Goal: Contribute content: Contribute content

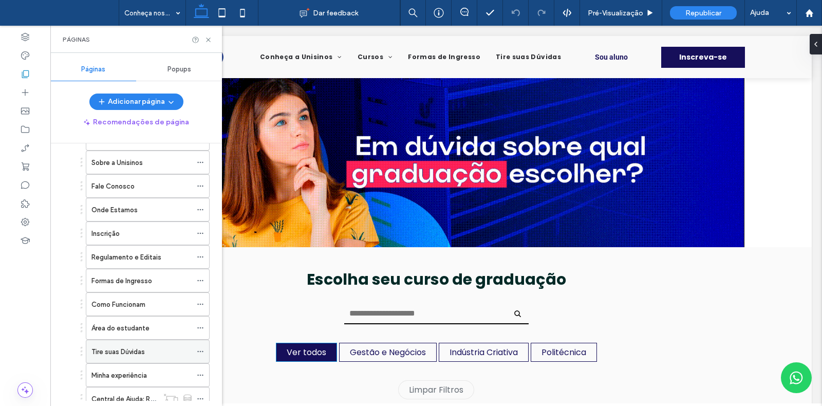
scroll to position [117, 0]
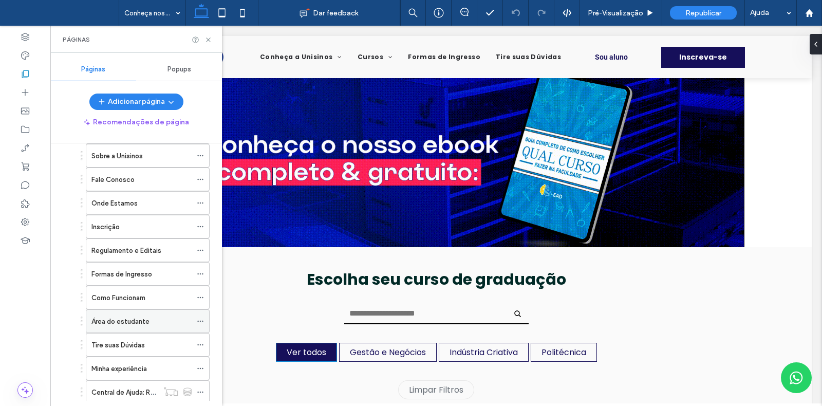
click at [152, 324] on div "Área do estudante" at bounding box center [141, 321] width 100 height 11
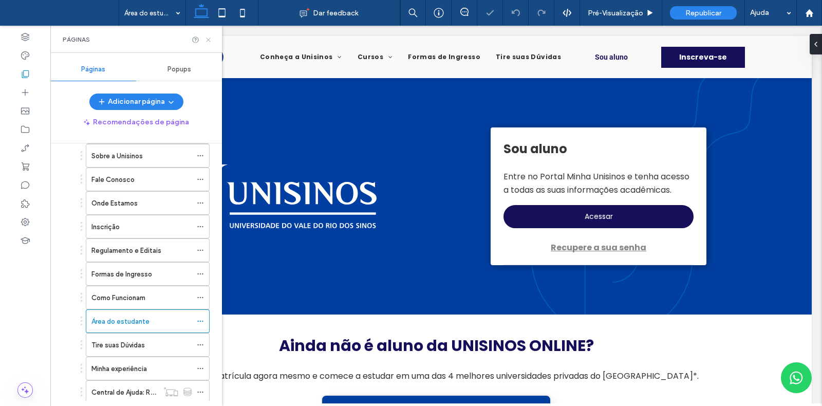
click at [208, 42] on icon at bounding box center [209, 40] width 8 height 8
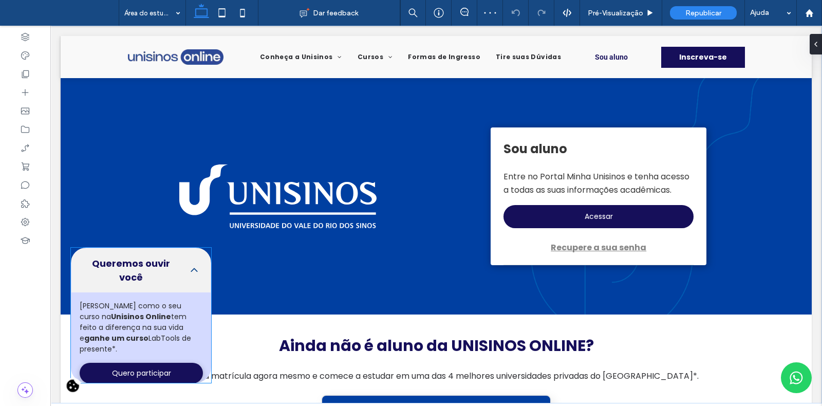
click at [149, 333] on strong "ganhe um curso" at bounding box center [116, 338] width 64 height 10
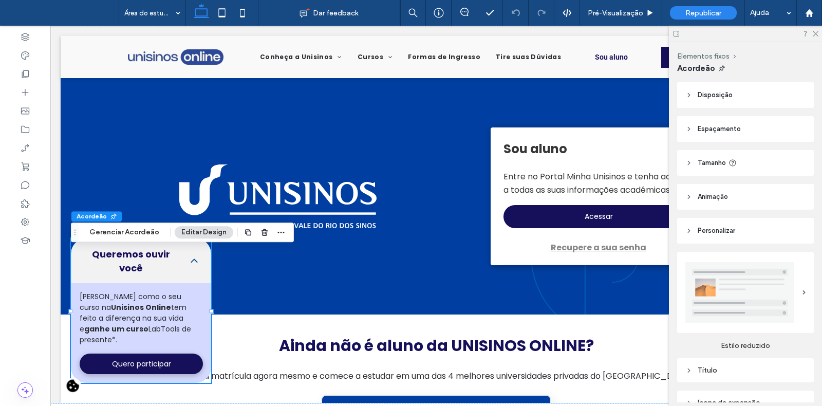
click at [768, 242] on header "Personalizar" at bounding box center [745, 231] width 137 height 26
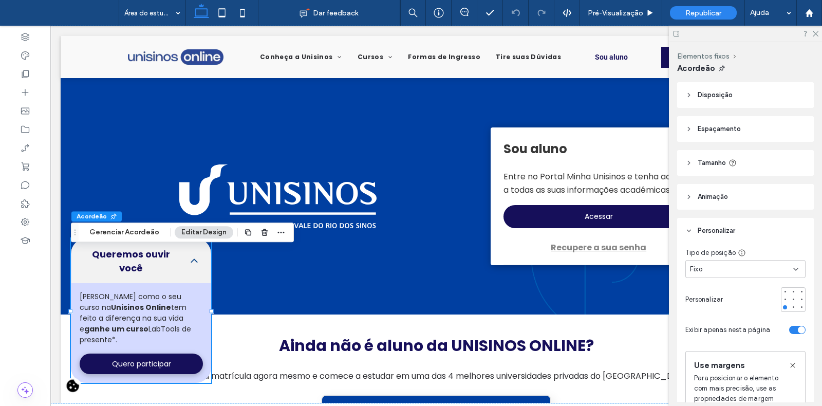
click at [761, 266] on div "Fixo" at bounding box center [741, 269] width 103 height 10
click at [727, 290] on div "Padrão" at bounding box center [742, 287] width 113 height 18
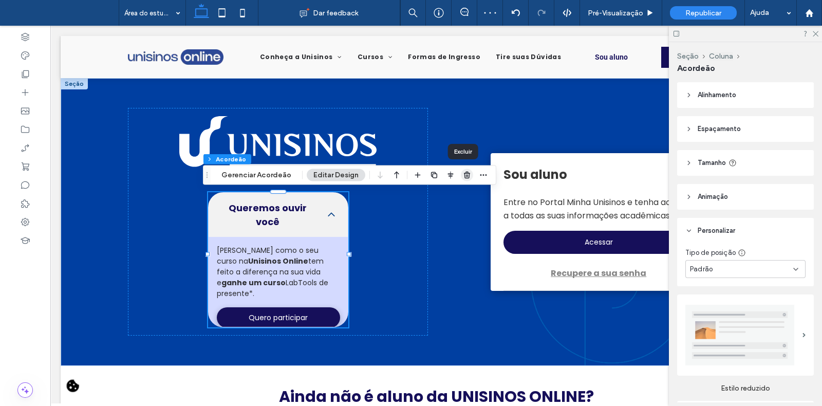
click at [465, 174] on icon "button" at bounding box center [467, 175] width 8 height 8
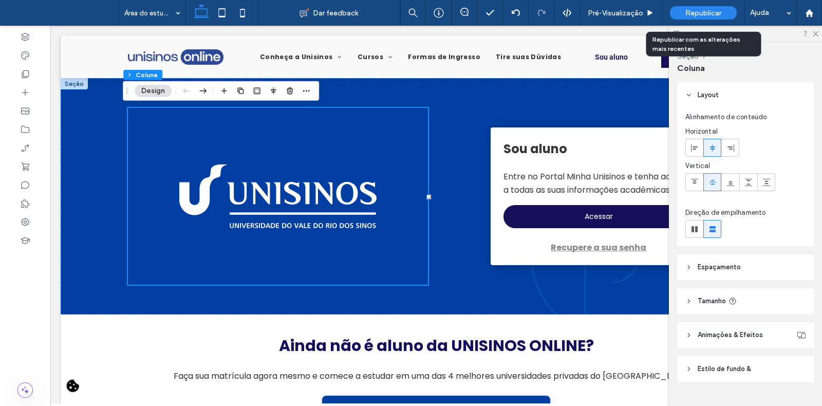
click at [719, 12] on span "Republicar" at bounding box center [703, 13] width 36 height 9
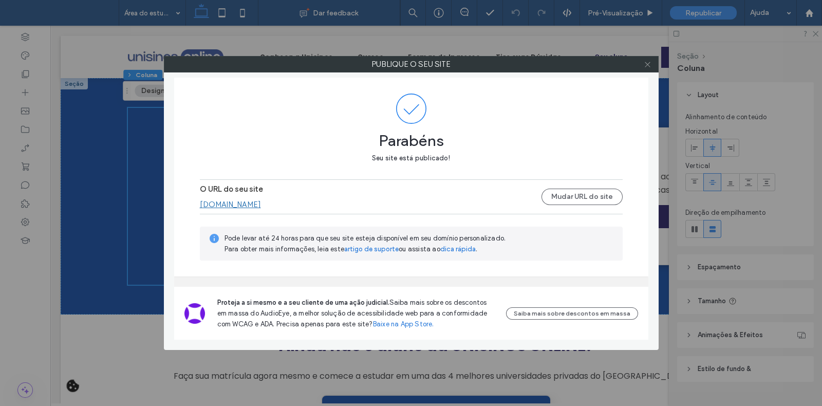
click at [647, 63] on icon at bounding box center [648, 65] width 8 height 8
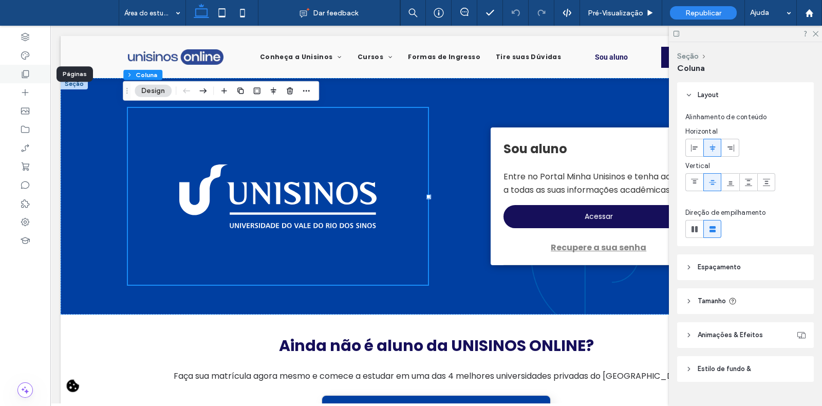
click at [36, 75] on div at bounding box center [25, 74] width 50 height 18
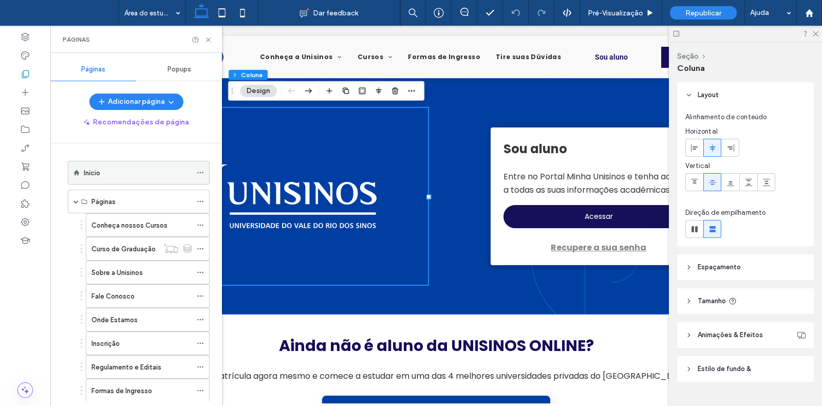
click at [110, 175] on div "Início" at bounding box center [138, 173] width 108 height 11
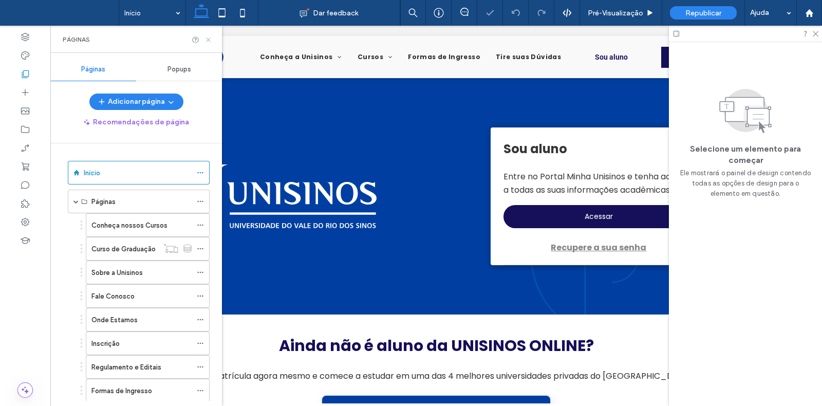
click at [208, 39] on use at bounding box center [208, 40] width 4 height 4
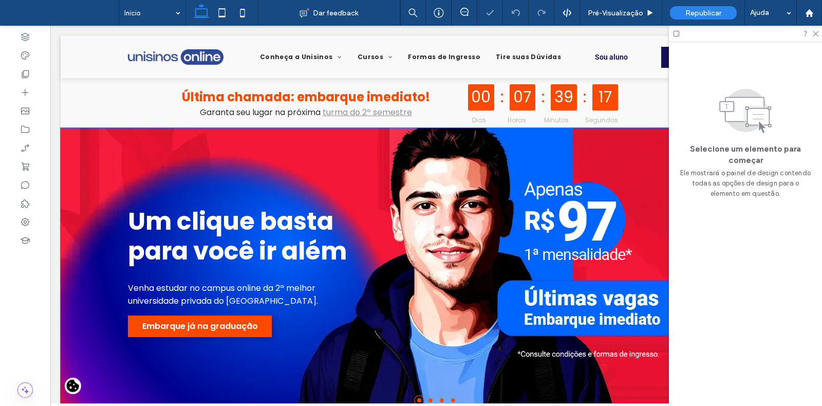
click at [311, 236] on h1 "Um clique basta para você ir além" at bounding box center [243, 236] width 231 height 59
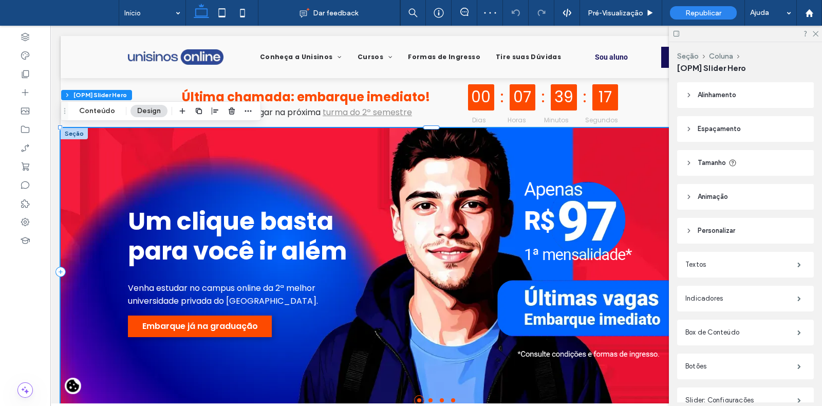
click at [311, 236] on h1 "Um clique basta para você ir além" at bounding box center [243, 236] width 231 height 59
click at [97, 107] on button "Conteúdo" at bounding box center [96, 111] width 49 height 12
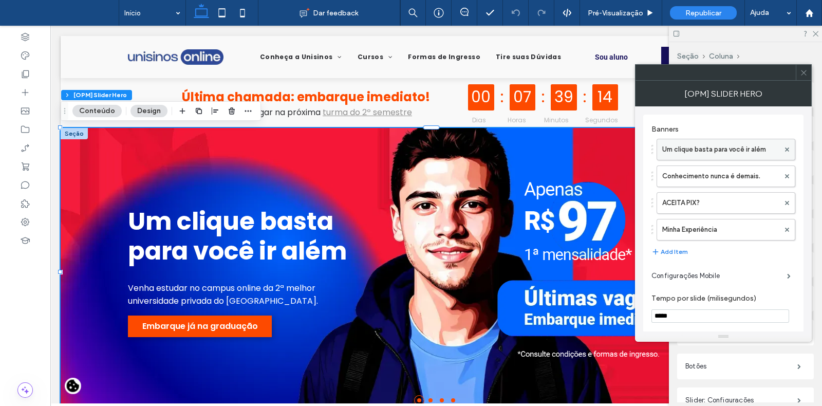
click at [709, 155] on label "Um clique basta para você ir além" at bounding box center [720, 149] width 117 height 21
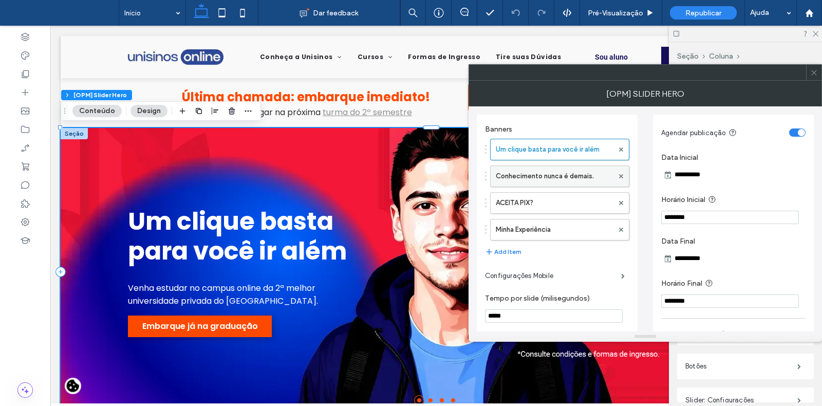
click at [569, 178] on label "Conhecimento nunca é demais." at bounding box center [555, 176] width 118 height 21
click at [574, 177] on label "Conhecimento nunca é demais." at bounding box center [555, 176] width 118 height 21
click at [502, 249] on button "Add Item" at bounding box center [503, 252] width 36 height 12
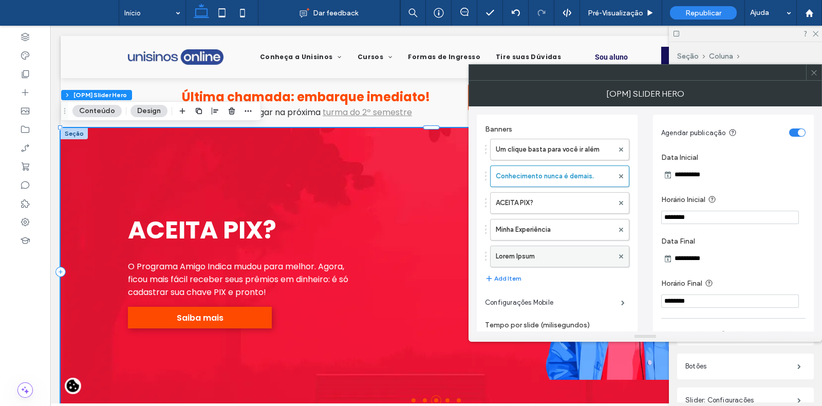
click at [551, 261] on label "Lorem Ipsum" at bounding box center [555, 256] width 118 height 21
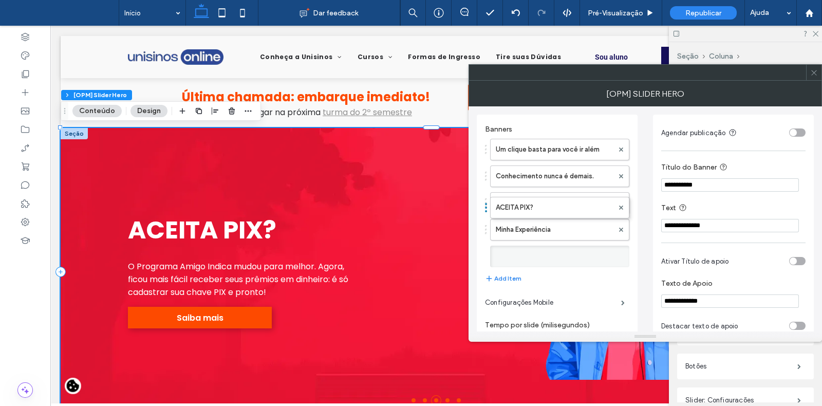
drag, startPoint x: 551, startPoint y: 261, endPoint x: 573, endPoint y: 93, distance: 169.5
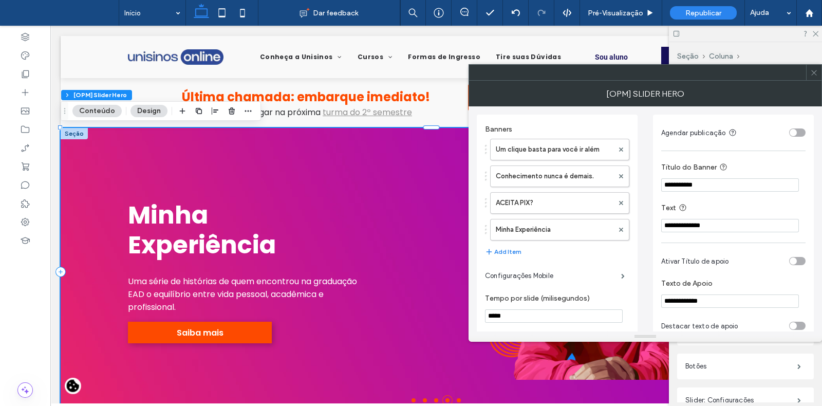
click at [810, 77] on span at bounding box center [814, 72] width 8 height 15
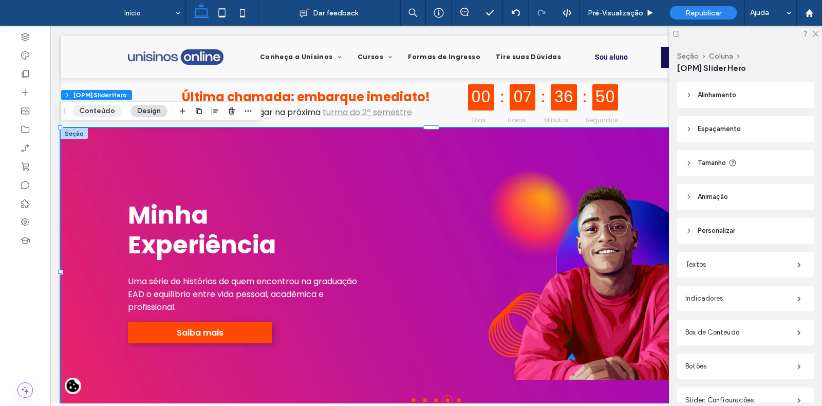
click at [103, 114] on button "Conteúdo" at bounding box center [96, 111] width 49 height 12
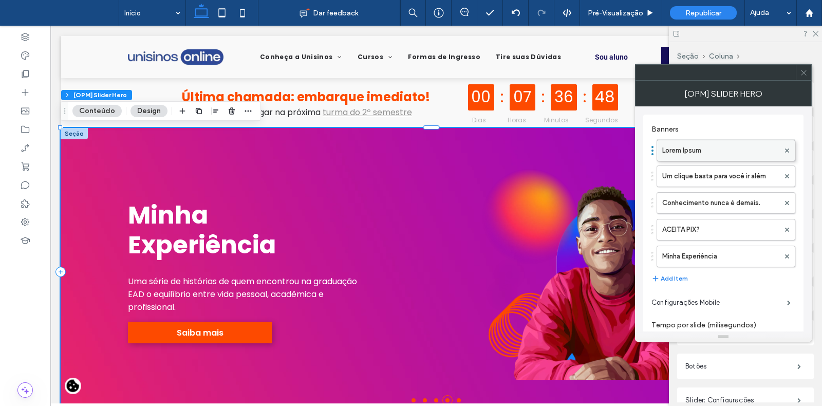
drag, startPoint x: 720, startPoint y: 255, endPoint x: 717, endPoint y: 144, distance: 111.0
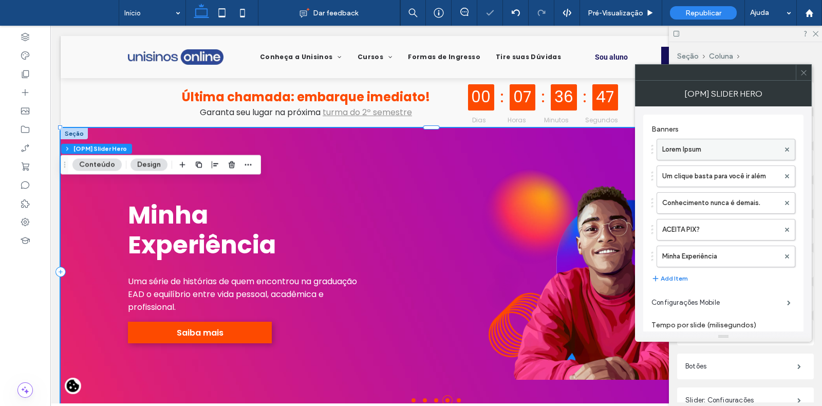
click at [723, 144] on label "Lorem Ipsum" at bounding box center [720, 149] width 117 height 21
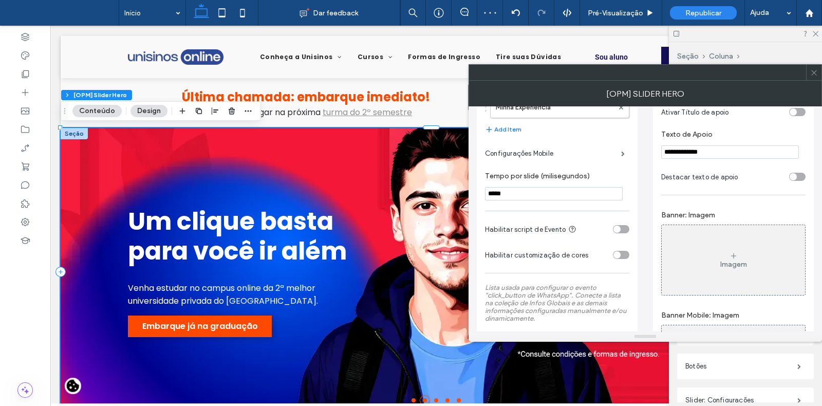
scroll to position [152, 0]
click at [720, 153] on input "**********" at bounding box center [730, 149] width 138 height 13
click at [748, 266] on div "Imagem" at bounding box center [733, 258] width 143 height 68
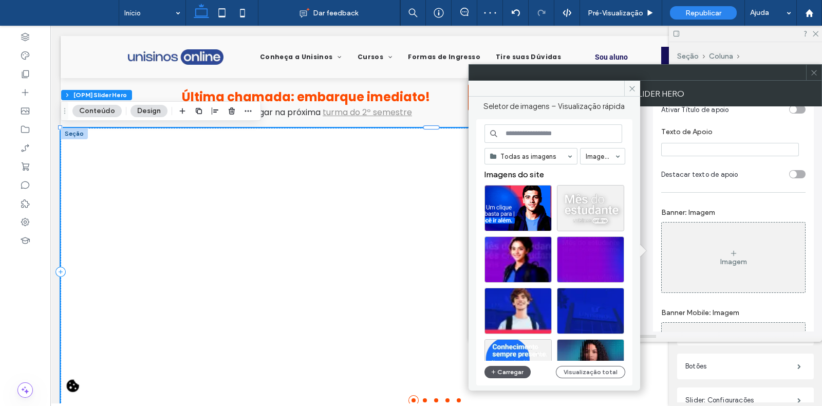
click at [506, 373] on button "Carregar" at bounding box center [508, 372] width 47 height 12
click at [708, 246] on div "Imagem" at bounding box center [733, 258] width 143 height 68
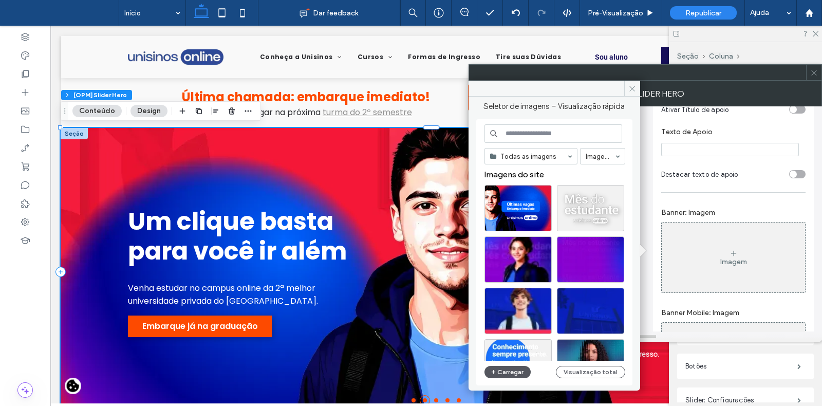
click at [515, 370] on button "Carregar" at bounding box center [508, 372] width 47 height 12
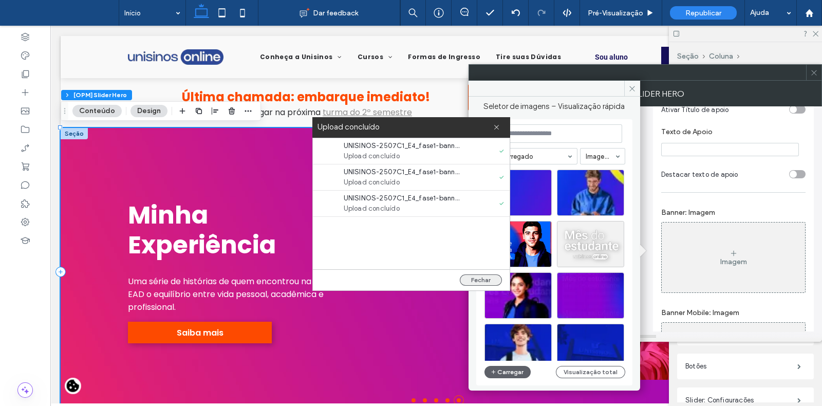
click at [480, 282] on button "Fechar" at bounding box center [481, 279] width 42 height 11
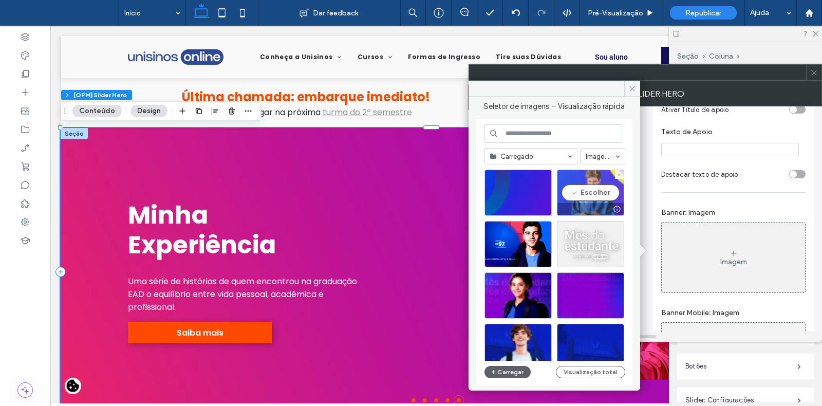
click at [586, 192] on div "Escolher" at bounding box center [590, 193] width 67 height 46
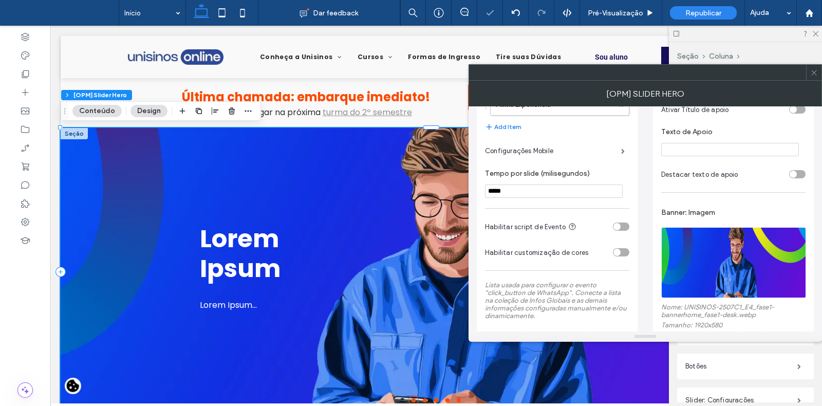
scroll to position [293, 0]
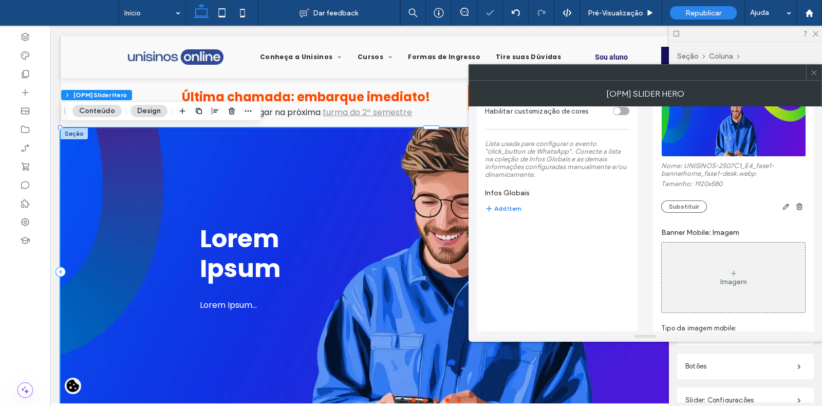
click at [725, 282] on div "Imagem" at bounding box center [733, 281] width 27 height 9
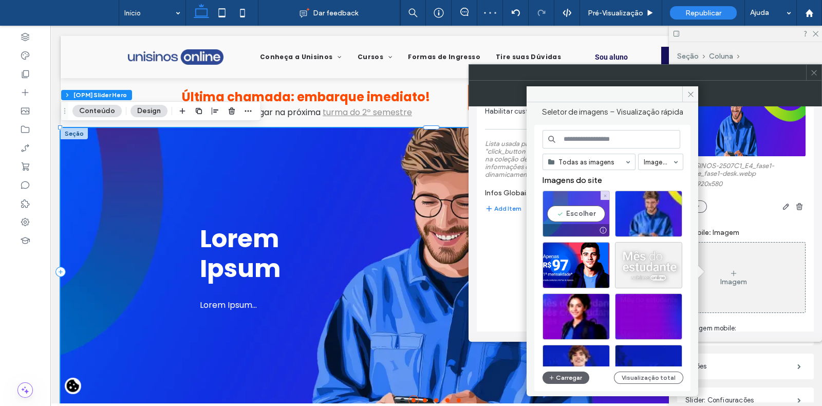
click at [568, 213] on div "Escolher" at bounding box center [576, 214] width 67 height 46
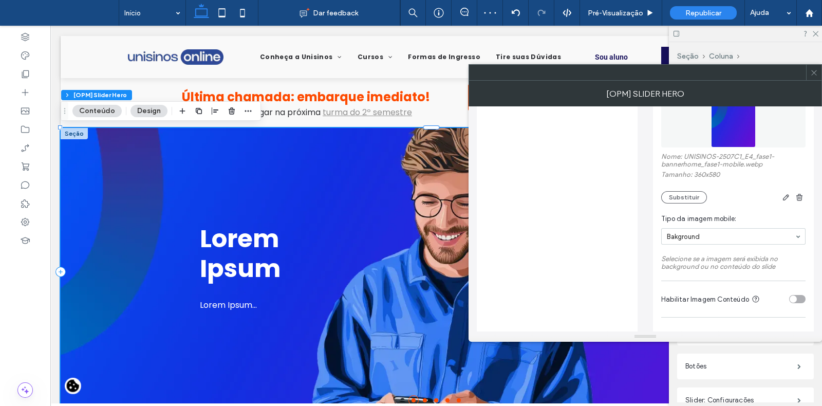
scroll to position [466, 0]
click at [796, 299] on div "toggle" at bounding box center [793, 296] width 7 height 7
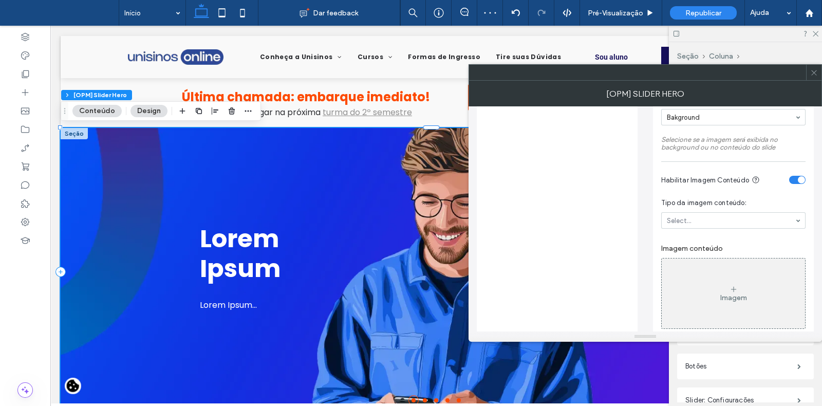
scroll to position [585, 0]
click at [741, 284] on div "Imagem" at bounding box center [733, 291] width 143 height 68
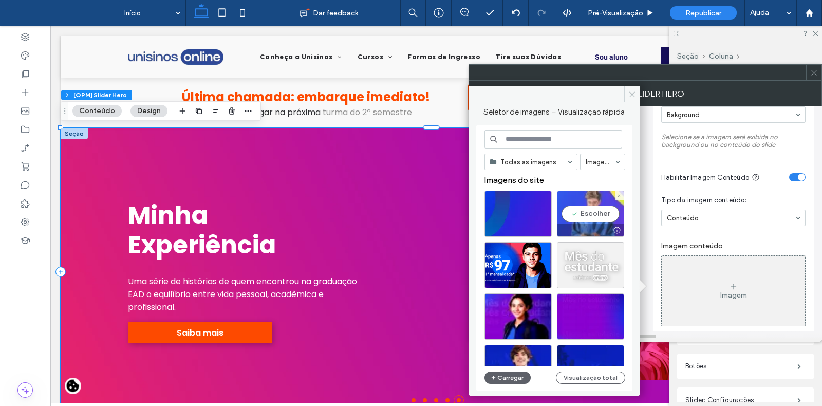
click at [586, 215] on div "Escolher" at bounding box center [590, 214] width 67 height 46
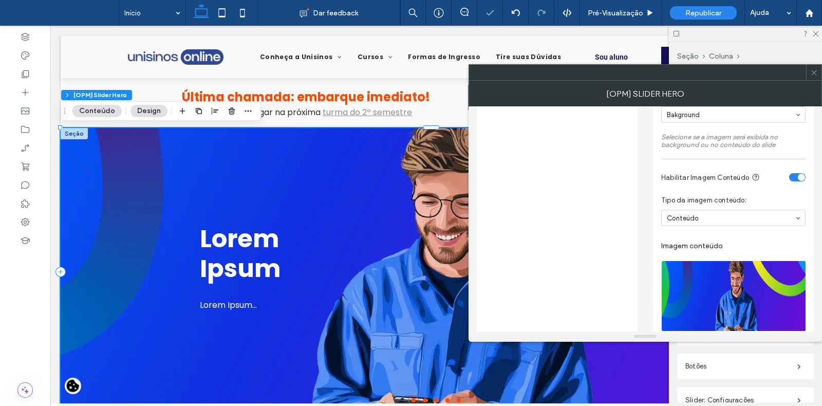
click at [713, 270] on img at bounding box center [733, 296] width 145 height 71
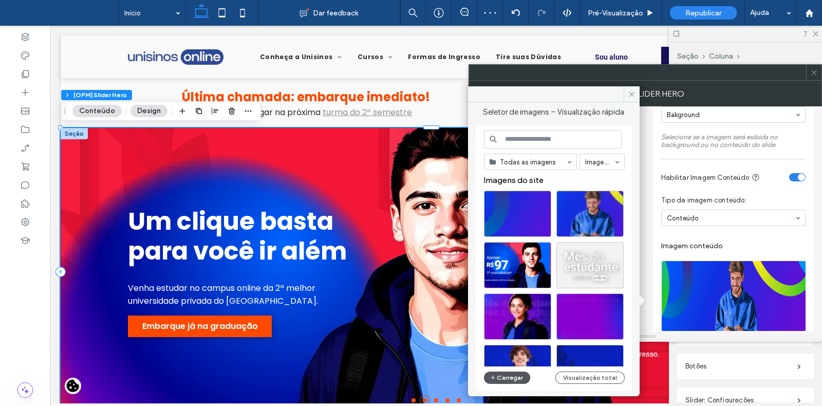
click at [503, 378] on button "Carregar" at bounding box center [507, 378] width 47 height 12
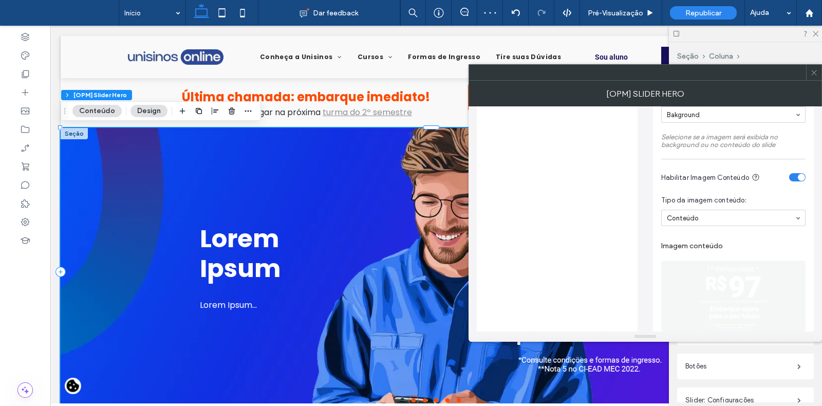
scroll to position [0, 0]
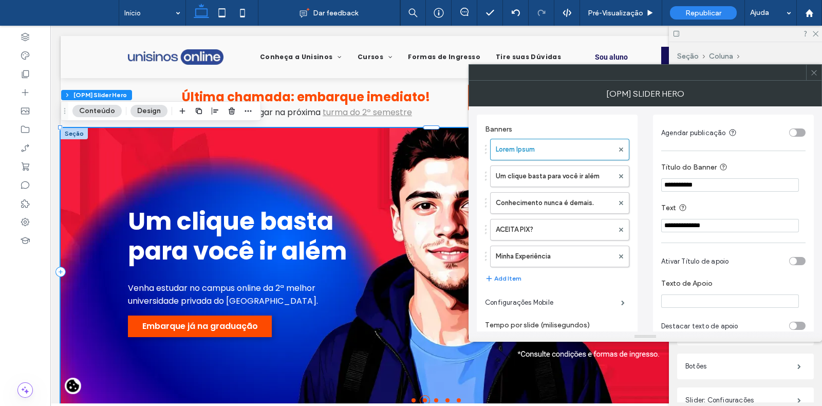
click at [677, 182] on input "**********" at bounding box center [730, 184] width 138 height 13
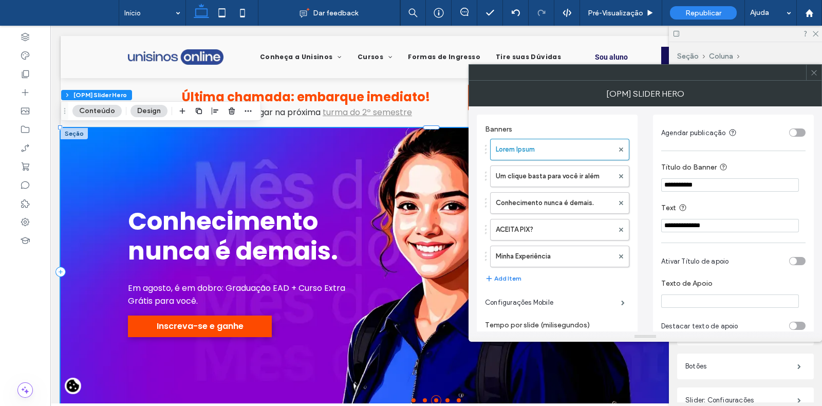
click at [677, 182] on input "**********" at bounding box center [730, 184] width 138 height 13
paste input "**********"
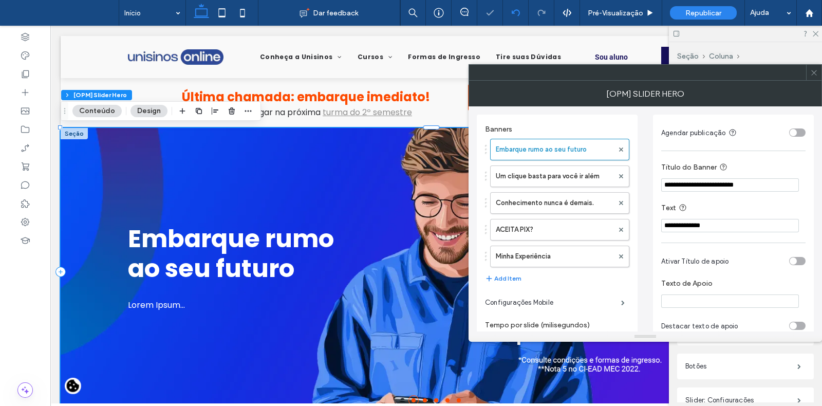
type input "**********"
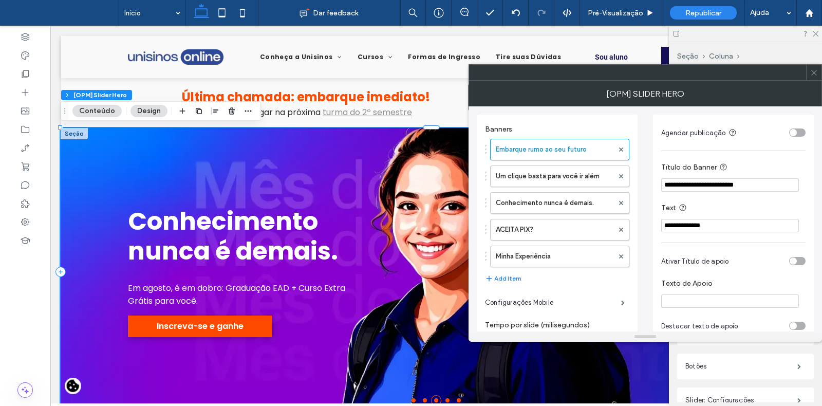
click at [723, 214] on label "Text" at bounding box center [731, 208] width 140 height 13
click at [714, 234] on section "**********" at bounding box center [733, 217] width 144 height 41
click at [715, 225] on input "**********" at bounding box center [730, 225] width 138 height 13
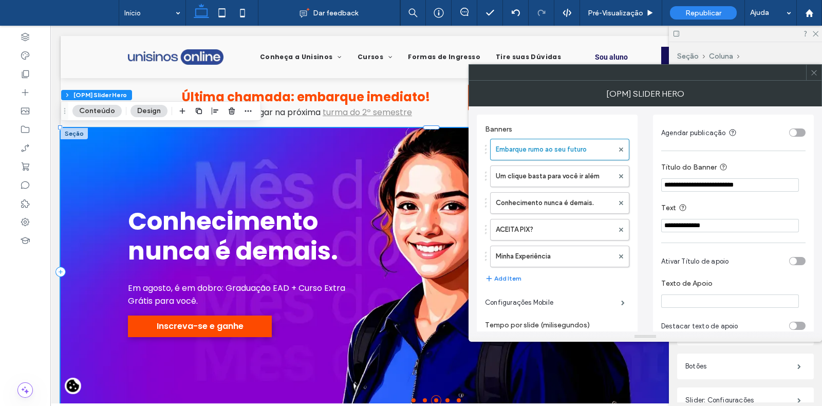
click at [715, 225] on input "**********" at bounding box center [730, 225] width 138 height 13
paste input "**********"
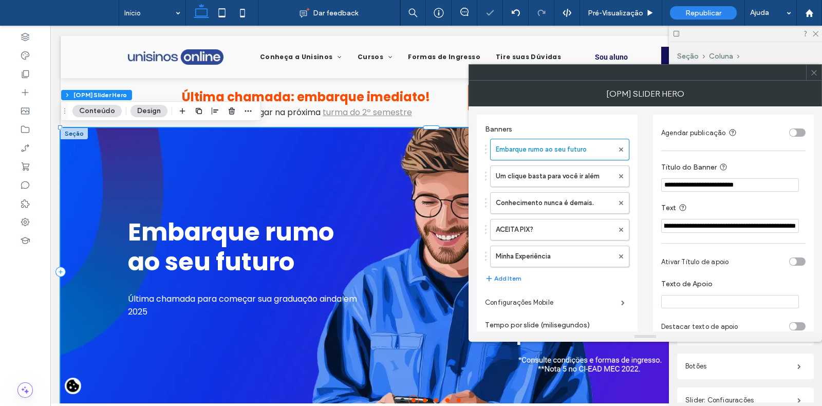
scroll to position [0, 56]
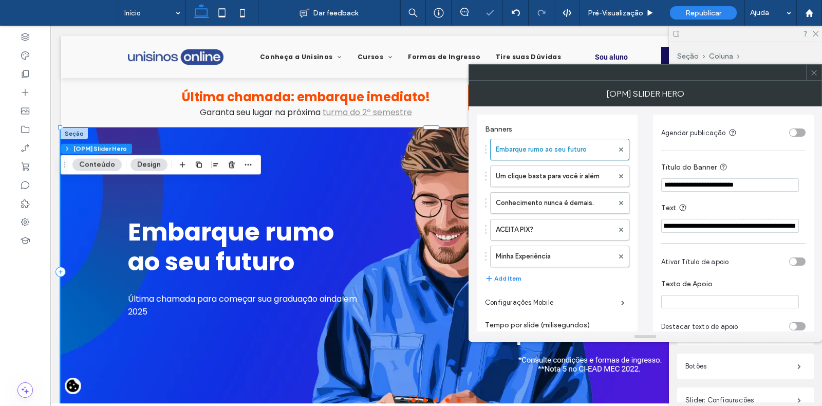
type input "**********"
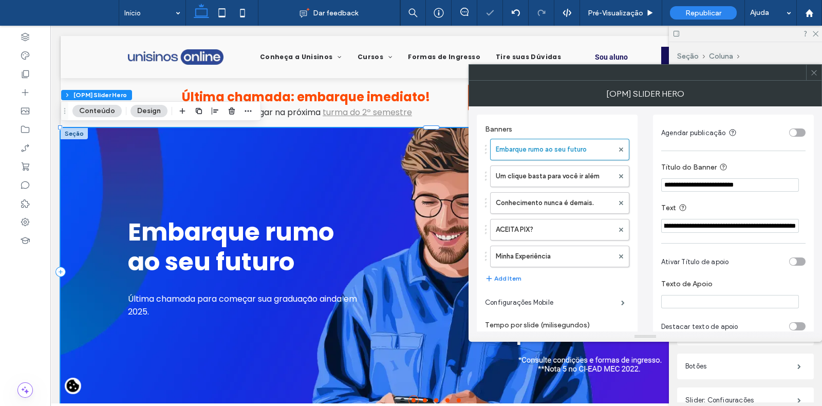
click at [705, 197] on section "**********" at bounding box center [733, 217] width 144 height 41
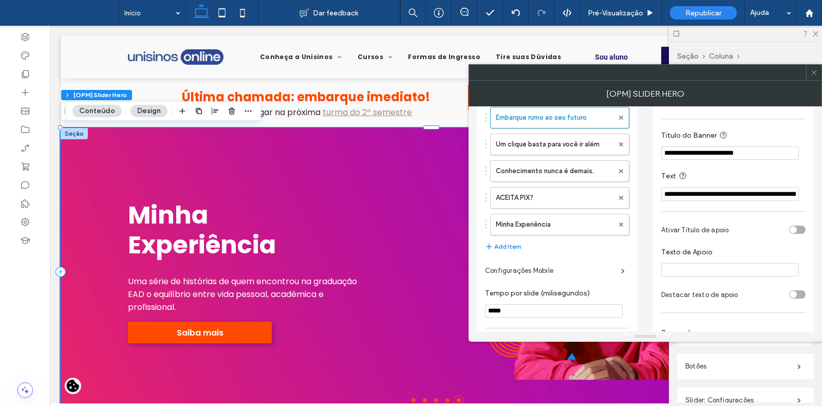
scroll to position [34, 0]
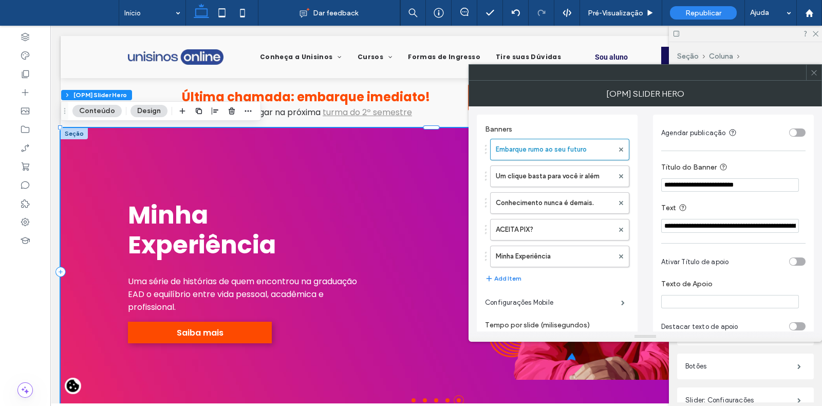
click at [801, 128] on div "toggle" at bounding box center [797, 132] width 16 height 8
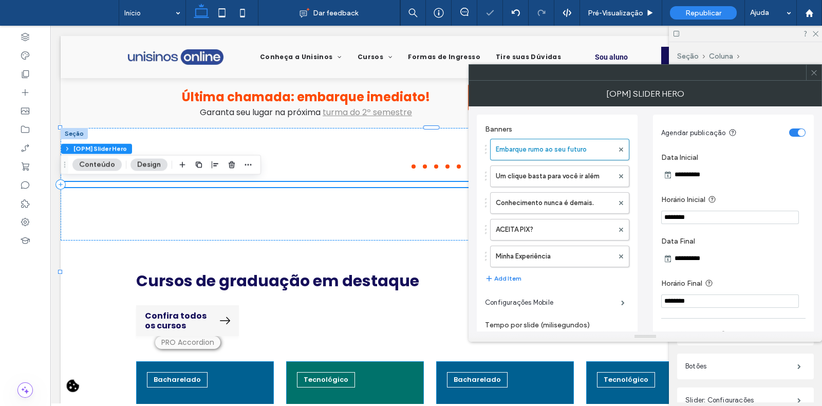
click at [679, 176] on input "**********" at bounding box center [708, 175] width 72 height 12
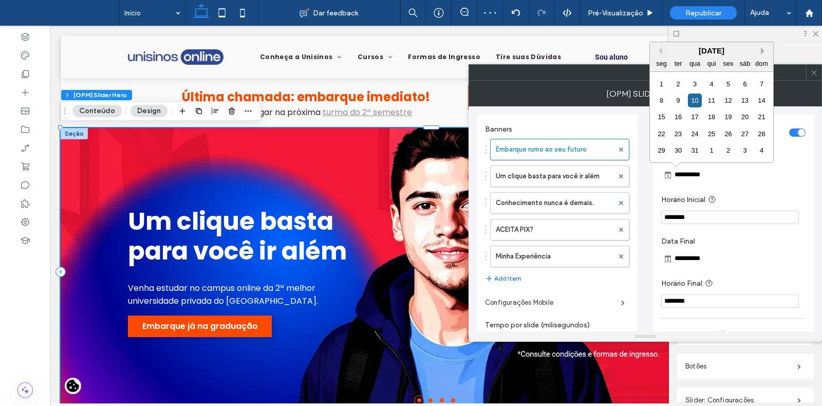
click at [763, 50] on button "Next Month" at bounding box center [764, 50] width 7 height 7
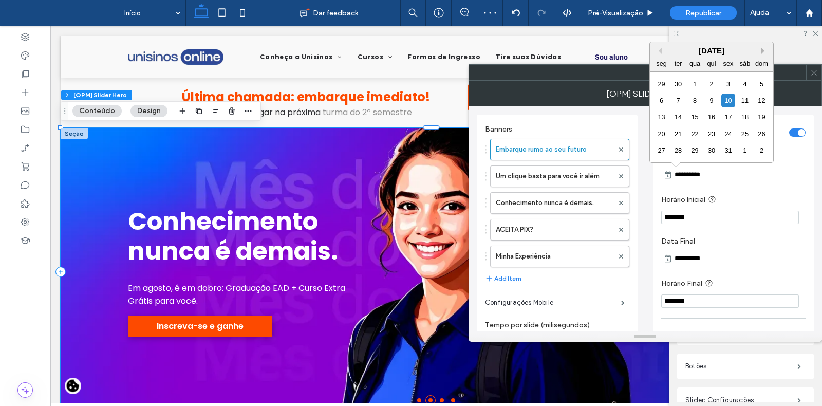
click at [763, 50] on button "Next Month" at bounding box center [764, 50] width 7 height 7
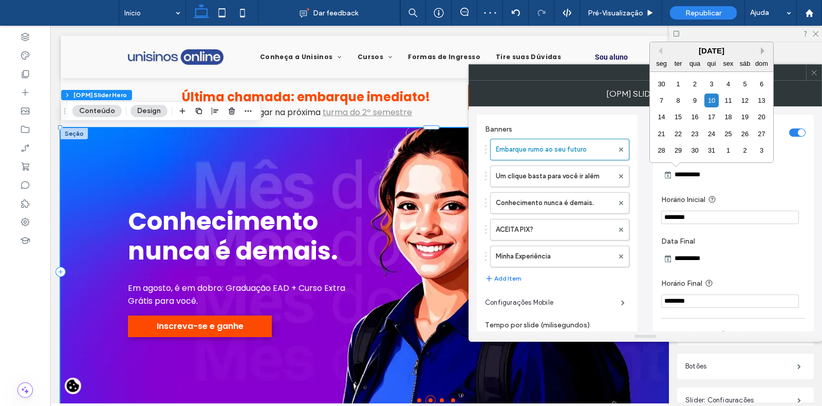
click at [763, 50] on button "Next Month" at bounding box center [764, 50] width 7 height 7
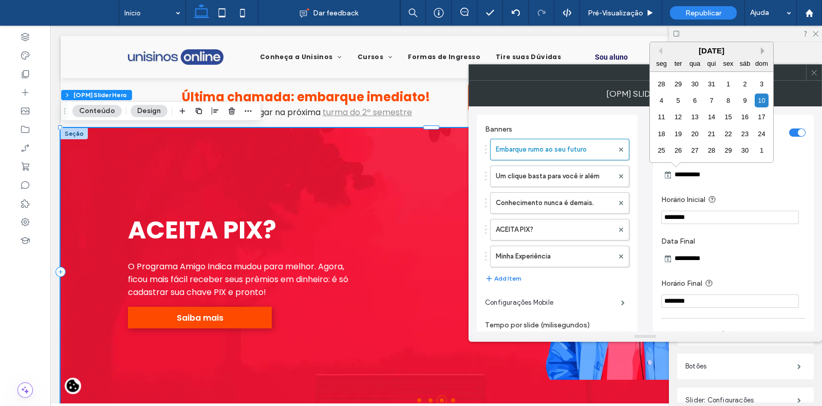
click at [763, 50] on button "Next Month" at bounding box center [764, 50] width 7 height 7
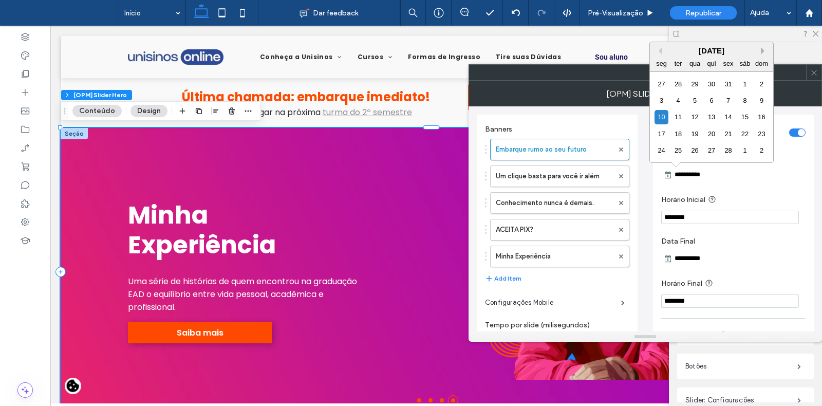
click at [763, 50] on button "Next Month" at bounding box center [764, 50] width 7 height 7
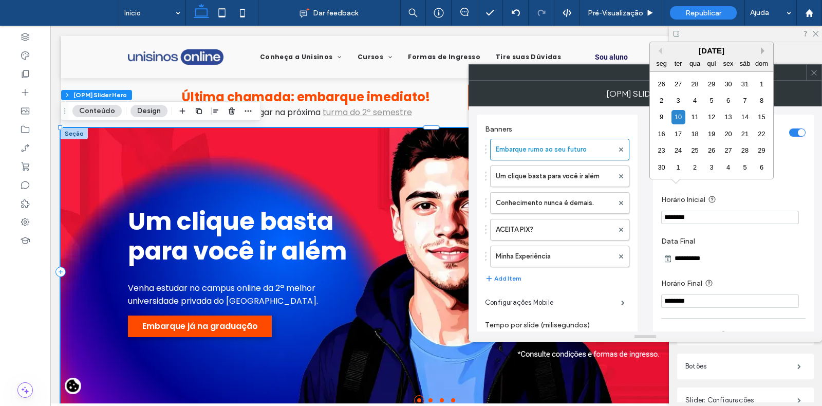
click at [763, 50] on button "Next Month" at bounding box center [764, 50] width 7 height 7
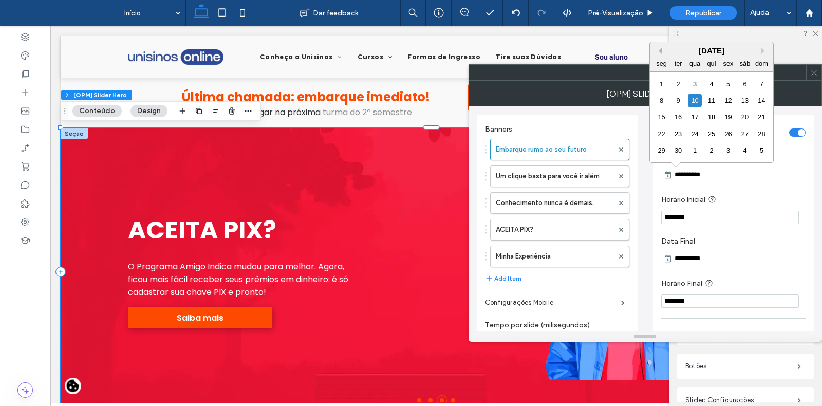
click at [661, 50] on button "Previous Month" at bounding box center [658, 50] width 7 height 7
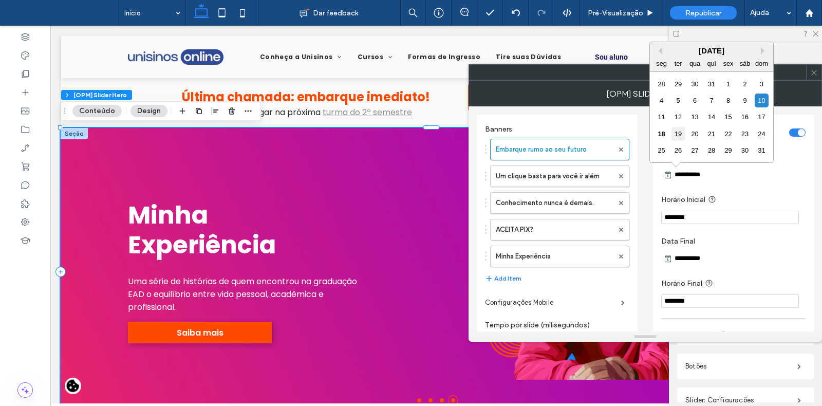
click at [681, 133] on div "19" at bounding box center [679, 134] width 14 height 14
type input "**********"
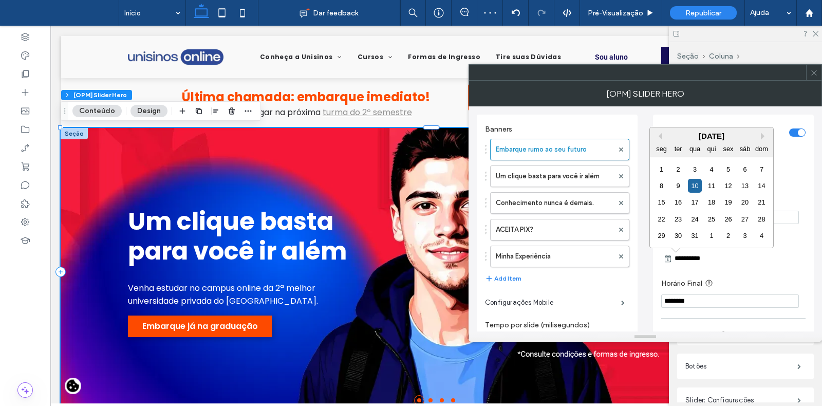
click at [690, 261] on input "**********" at bounding box center [708, 258] width 72 height 12
click at [761, 138] on button "Next Month" at bounding box center [764, 136] width 7 height 7
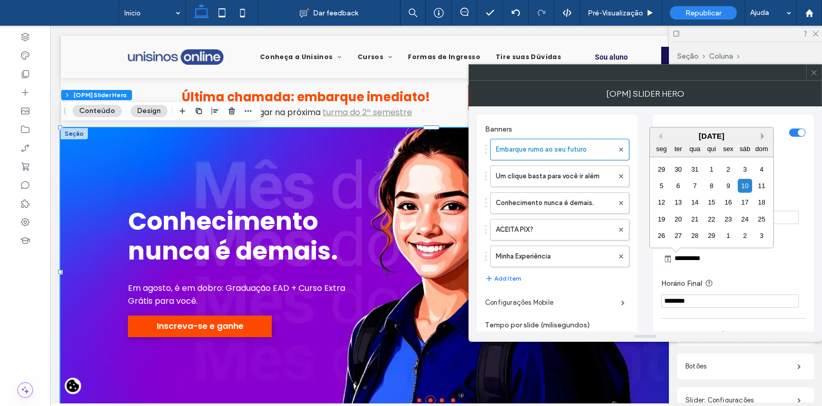
click at [761, 138] on button "Next Month" at bounding box center [764, 136] width 7 height 7
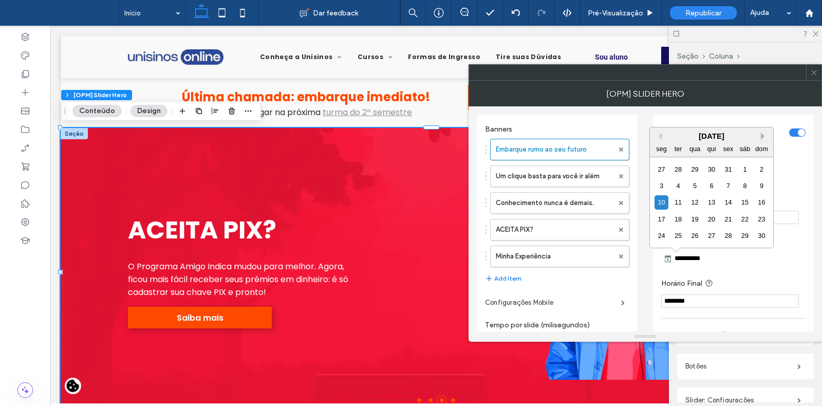
click at [761, 138] on button "Next Month" at bounding box center [764, 136] width 7 height 7
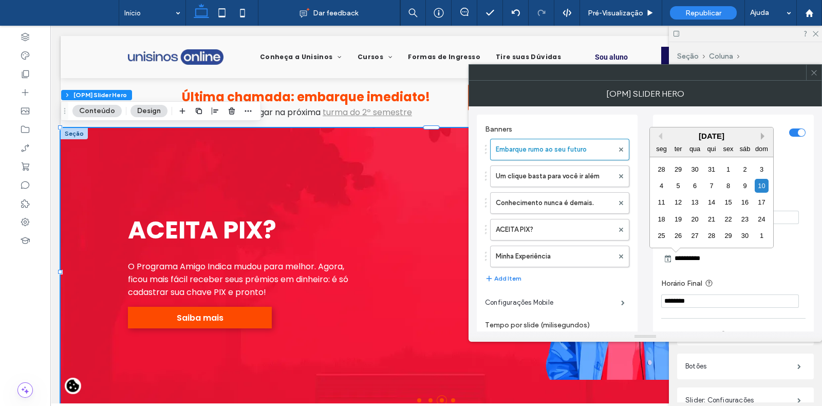
click at [761, 138] on button "Next Month" at bounding box center [764, 136] width 7 height 7
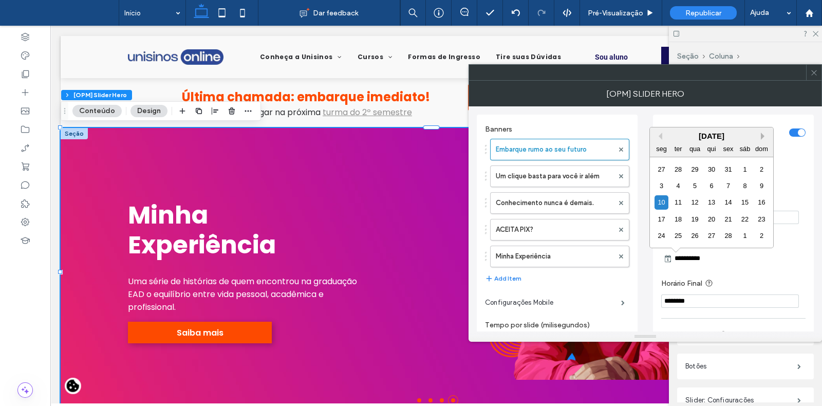
click at [761, 138] on button "Next Month" at bounding box center [764, 136] width 7 height 7
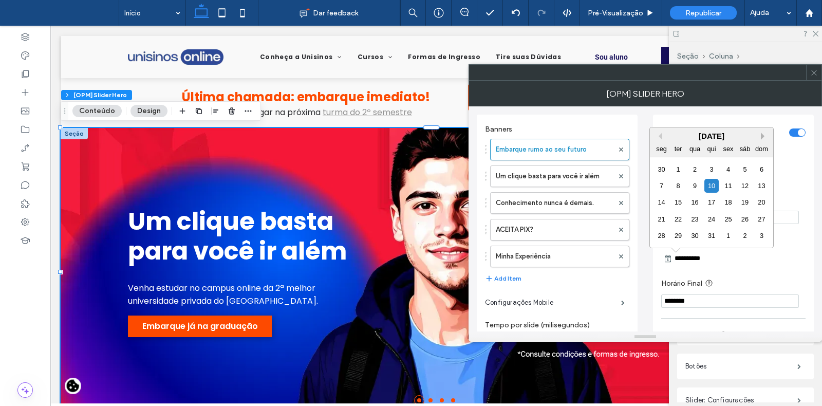
click at [761, 138] on button "Next Month" at bounding box center [764, 136] width 7 height 7
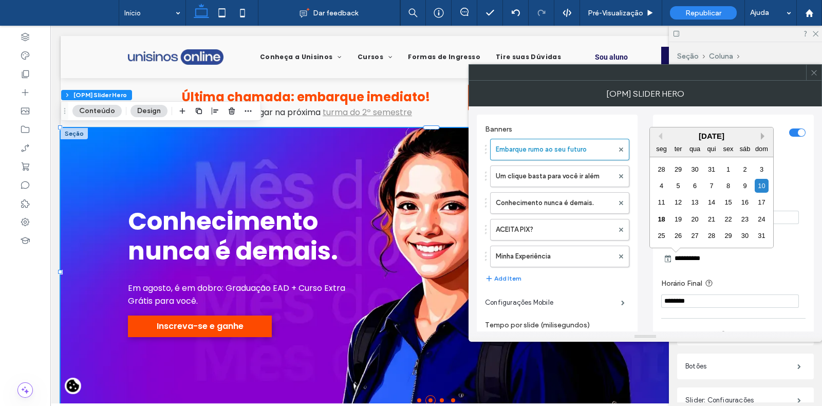
click at [761, 138] on button "Next Month" at bounding box center [764, 136] width 7 height 7
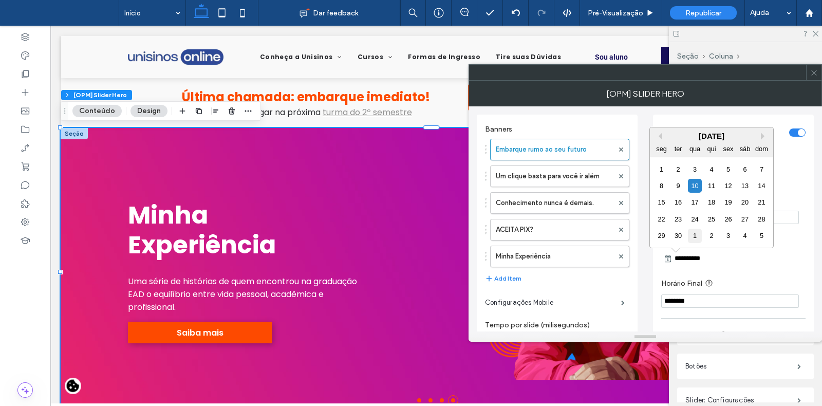
click at [696, 232] on div "1" at bounding box center [695, 236] width 14 height 14
type input "**********"
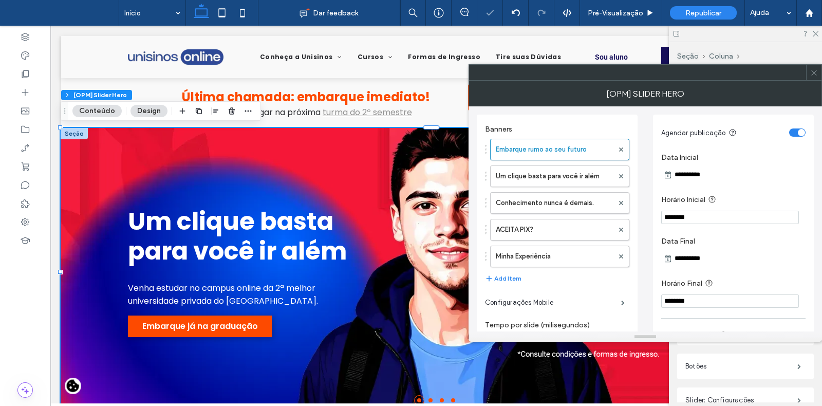
click at [706, 234] on section "**********" at bounding box center [733, 251] width 144 height 38
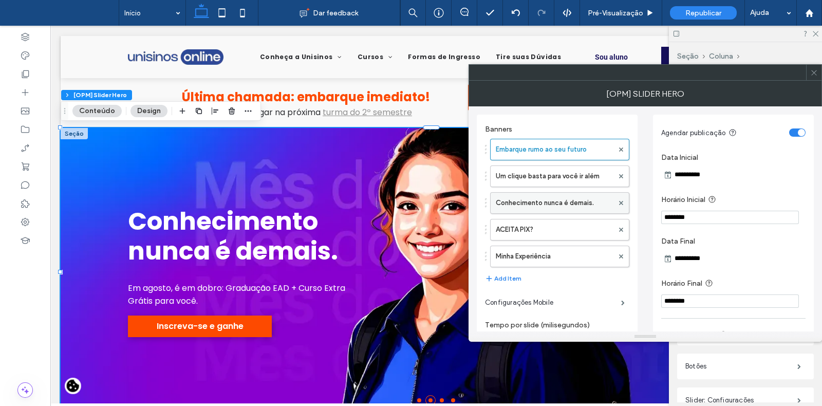
click at [584, 199] on label "Conhecimento nunca é demais." at bounding box center [555, 203] width 118 height 21
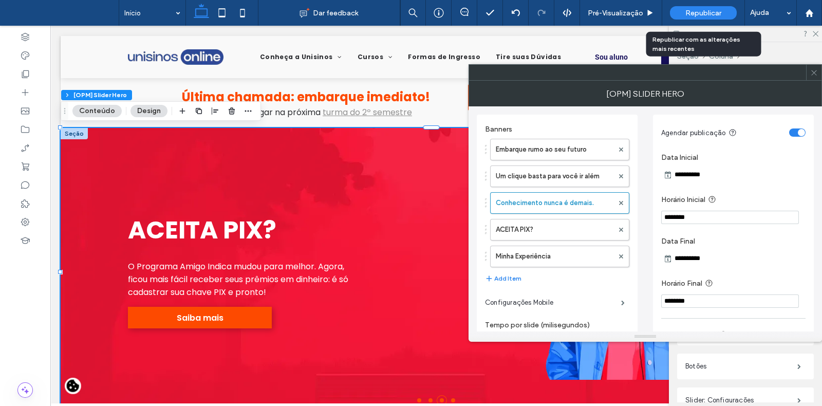
click at [720, 13] on span "Republicar" at bounding box center [703, 13] width 36 height 9
